Goal: Navigation & Orientation: Find specific page/section

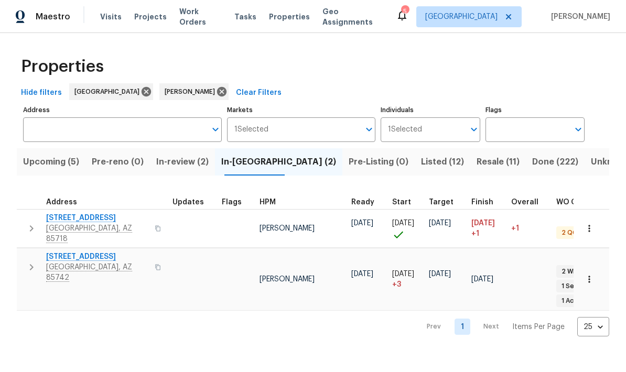
click at [576, 68] on div "Properties" at bounding box center [313, 67] width 592 height 34
click at [571, 72] on div "Properties" at bounding box center [313, 67] width 592 height 34
click at [221, 326] on html "Maestro Visits Projects Work Orders Tasks Properties Geo Assignments 5 Tucson J…" at bounding box center [313, 176] width 626 height 353
